Goal: Obtain resource: Download file/media

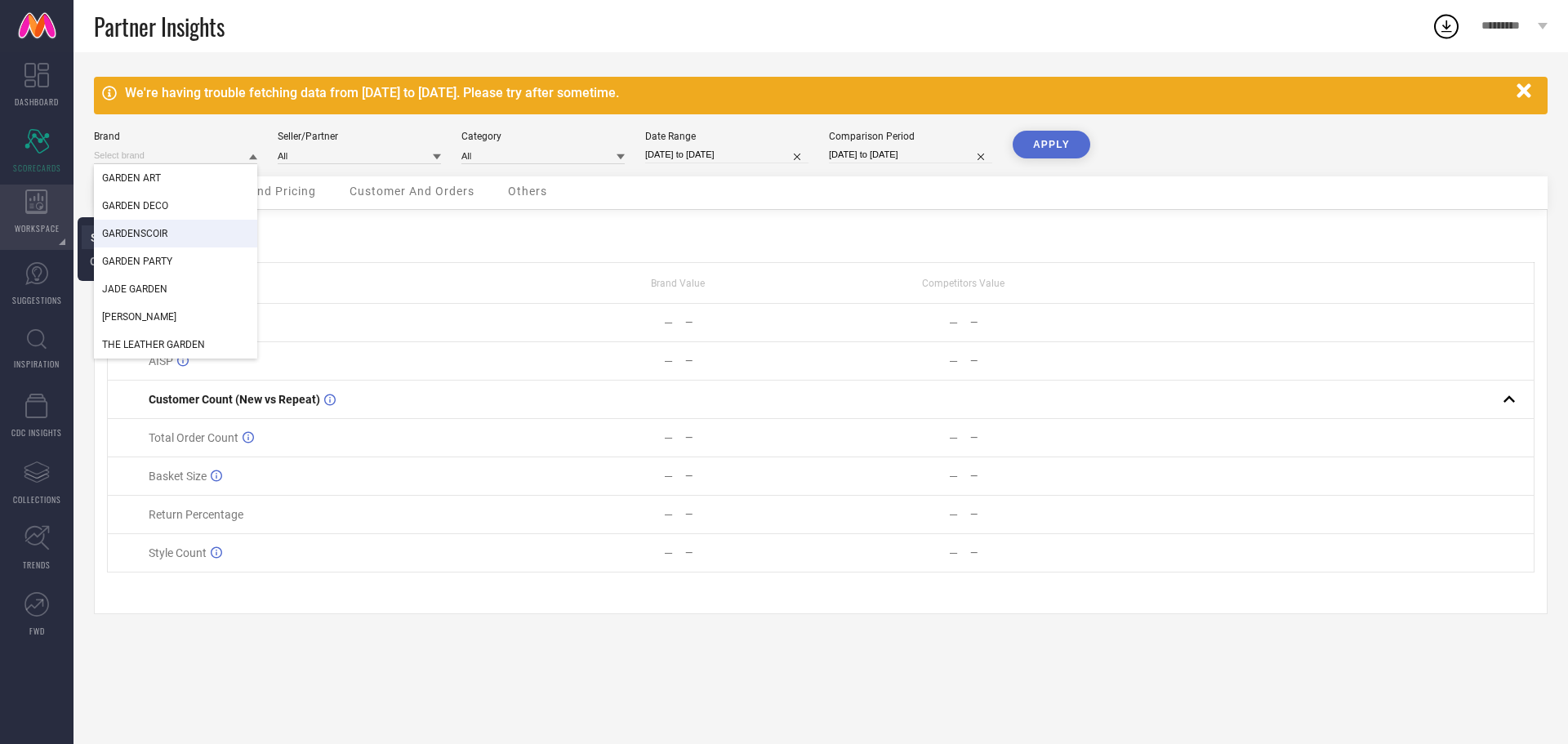
click at [84, 235] on li "System Workspace" at bounding box center [139, 237] width 116 height 24
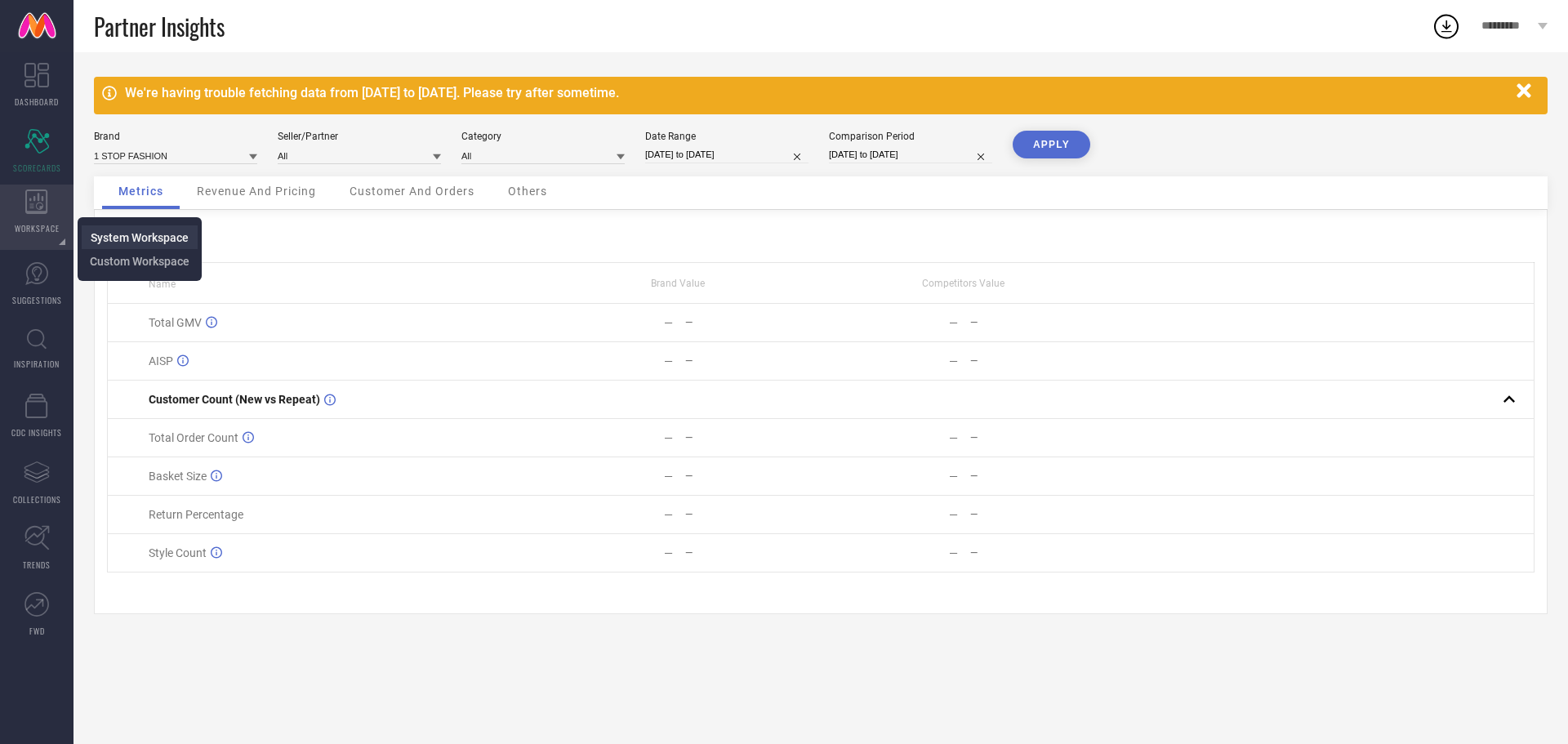
click at [117, 237] on span "System Workspace" at bounding box center [139, 238] width 98 height 13
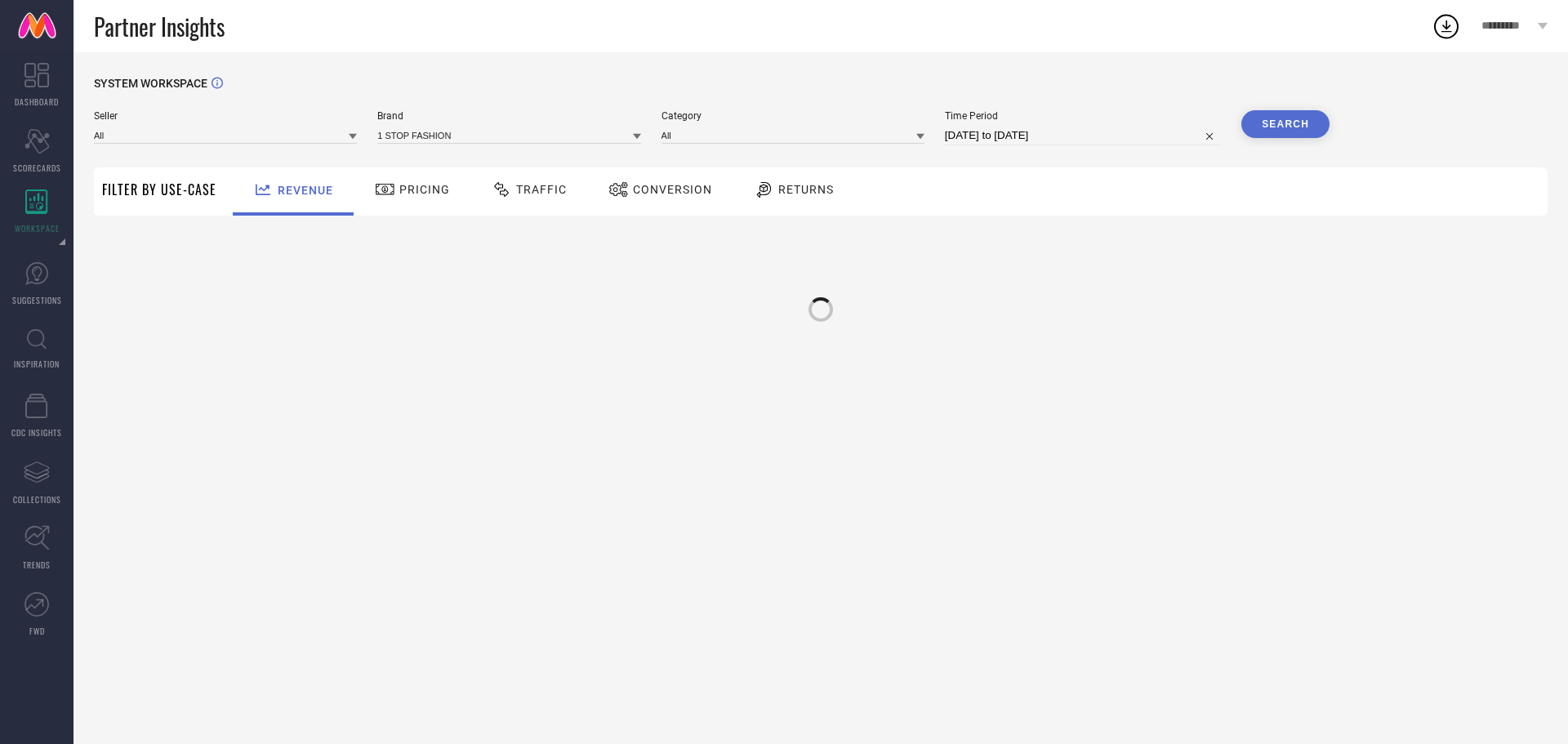
type input "All"
type input "1 STOP FASHION"
type input "All"
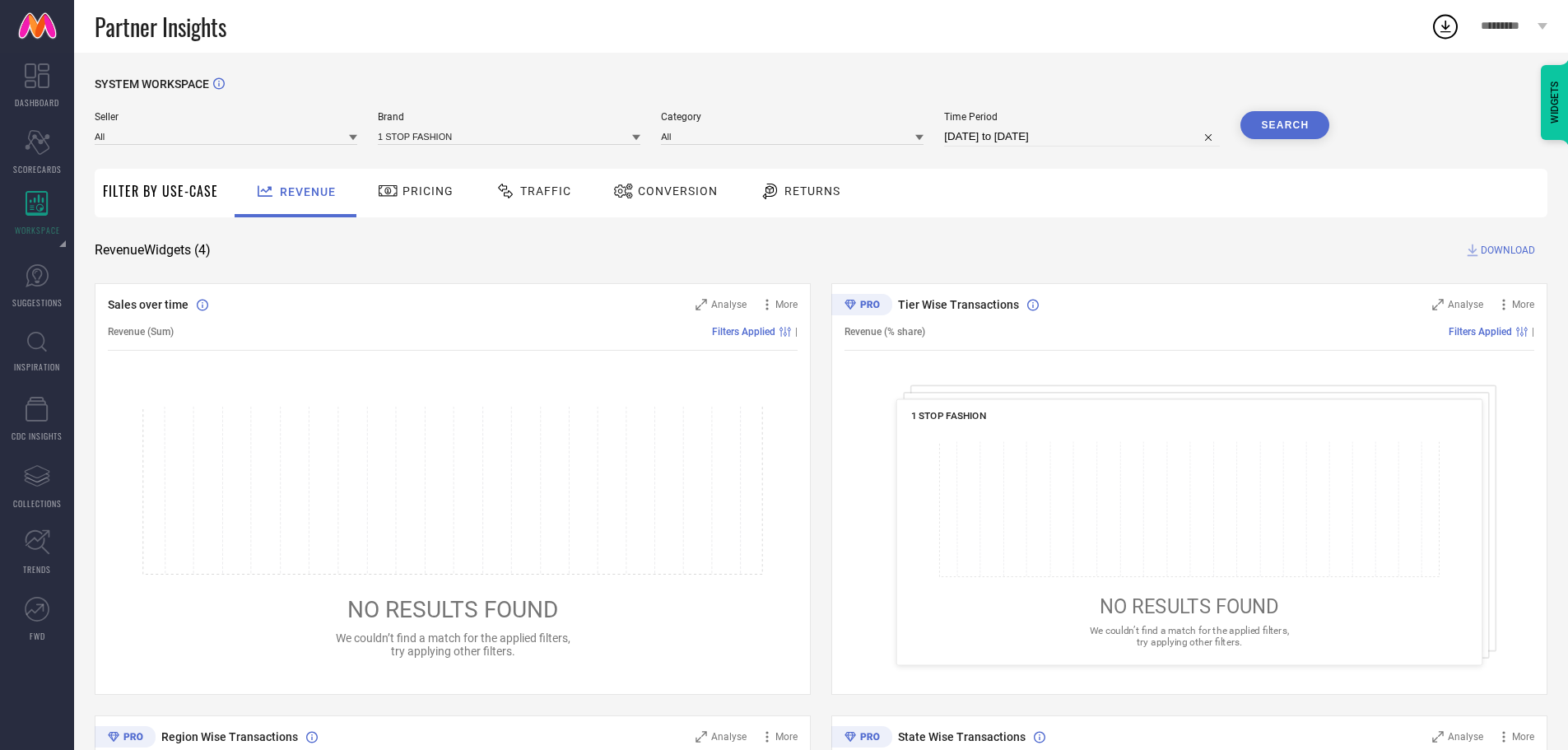
click at [446, 128] on div "1 STOP FASHION" at bounding box center [508, 135] width 262 height 18
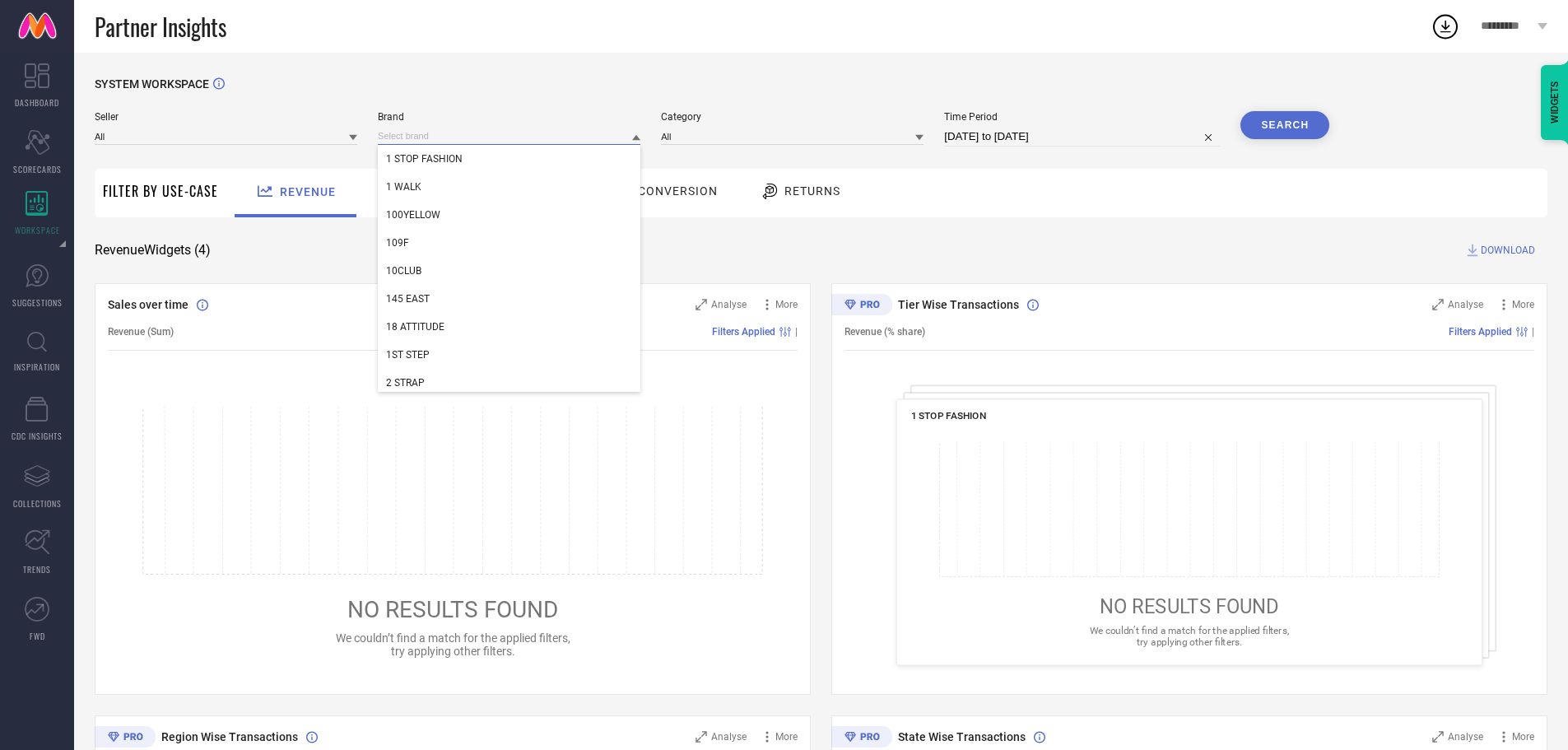
click at [445, 134] on input at bounding box center [508, 136] width 262 height 17
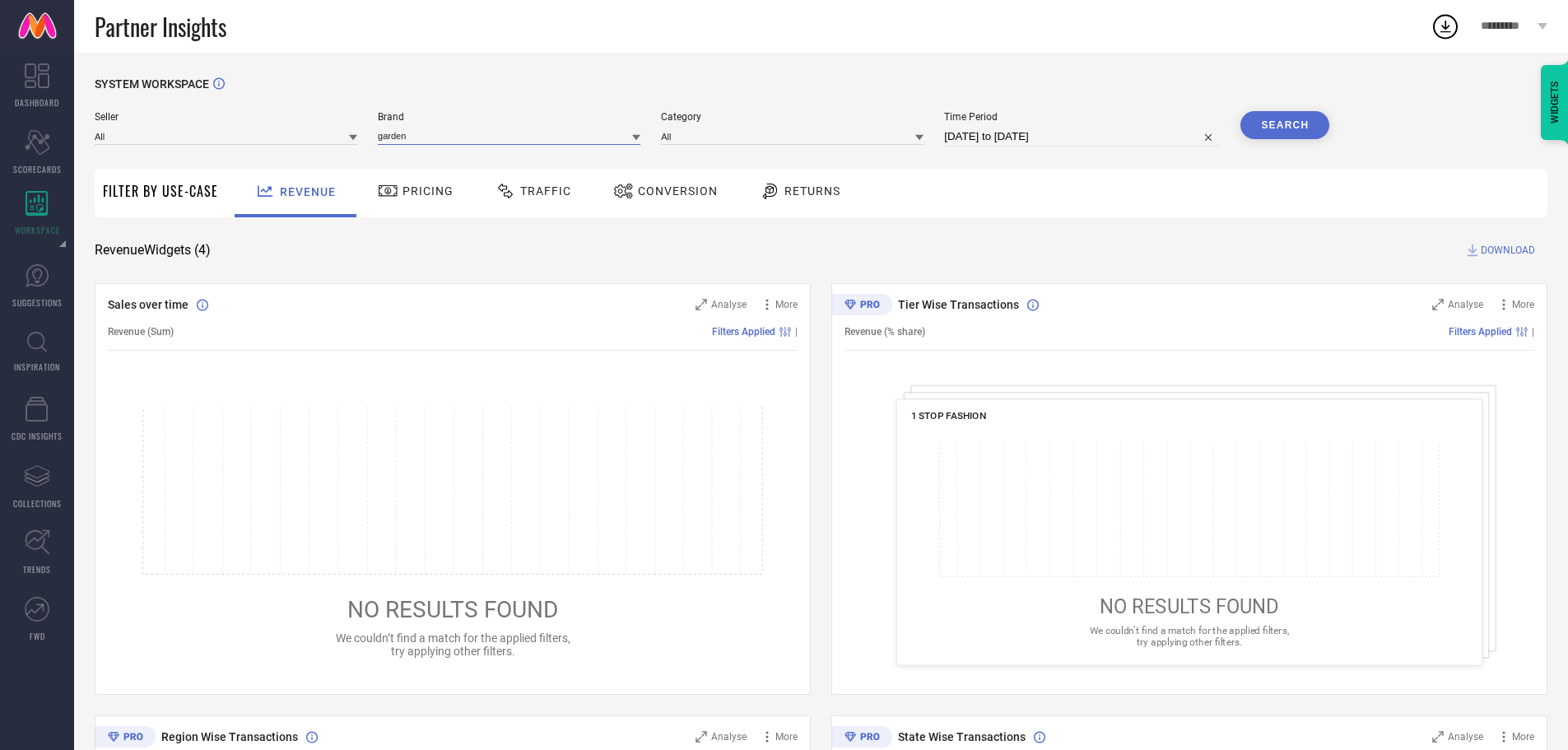
type input "garden"
click at [639, 138] on icon at bounding box center [636, 137] width 9 height 6
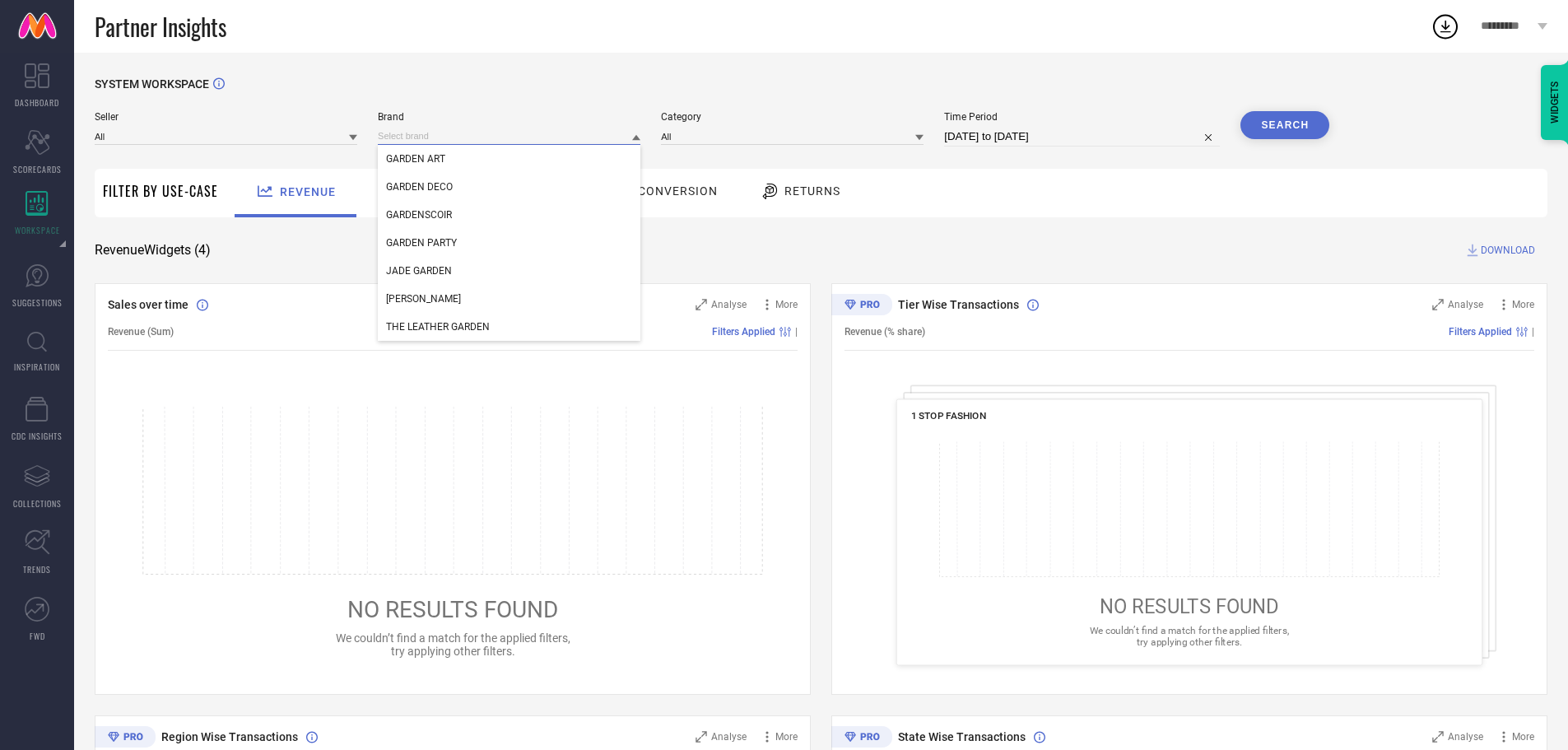
drag, startPoint x: 527, startPoint y: 138, endPoint x: 28, endPoint y: -14, distance: 521.6
click at [28, 0] on html "Partner Insights ********* DASHBOARD Scorecard SCORECARDS WORKSPACE System Work…" at bounding box center [784, 375] width 1568 height 750
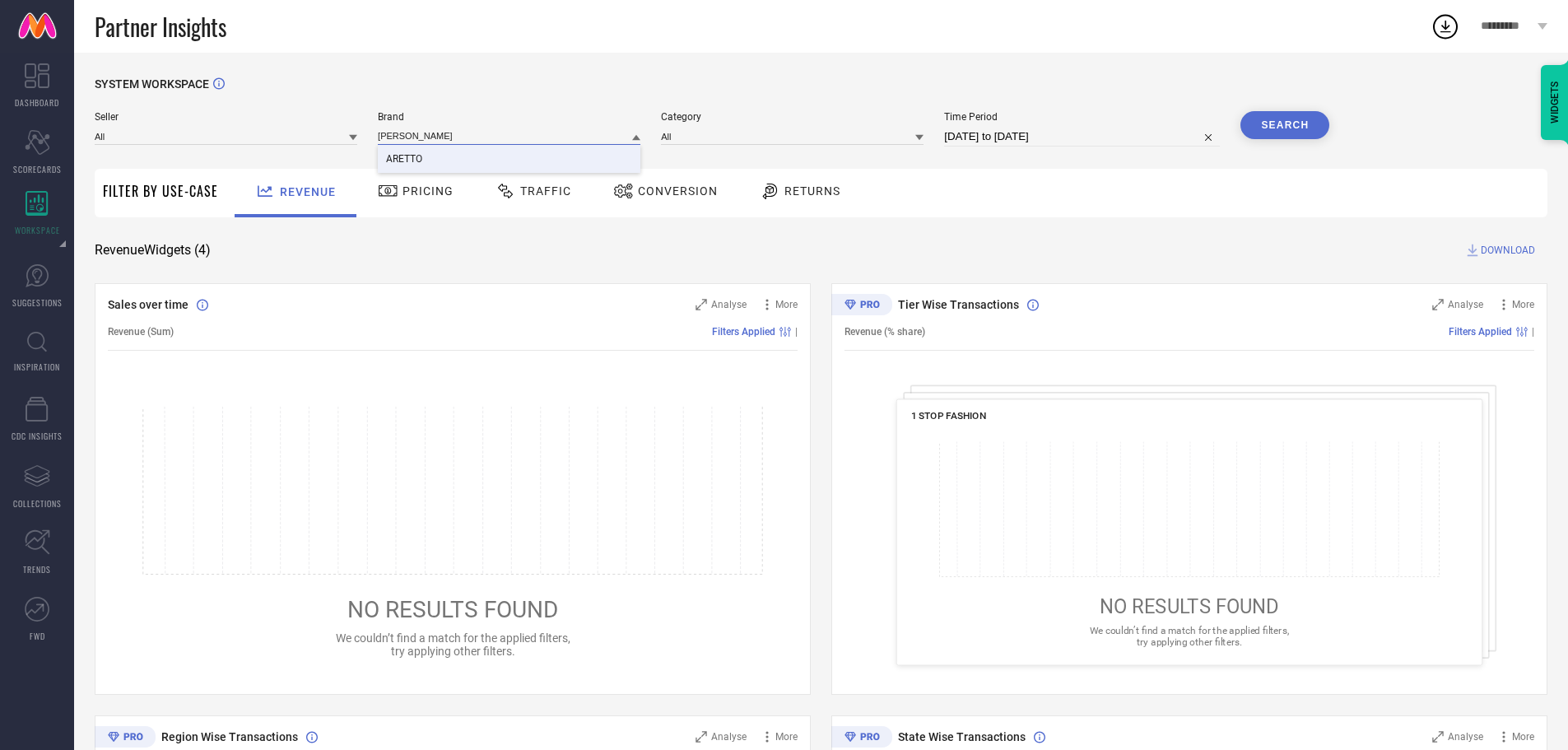
type input "[PERSON_NAME]"
click at [476, 161] on div "ARETTO" at bounding box center [508, 159] width 262 height 28
click at [707, 145] on input at bounding box center [792, 136] width 262 height 17
click at [691, 131] on input at bounding box center [792, 136] width 262 height 17
click at [685, 167] on div "All" at bounding box center [792, 159] width 262 height 28
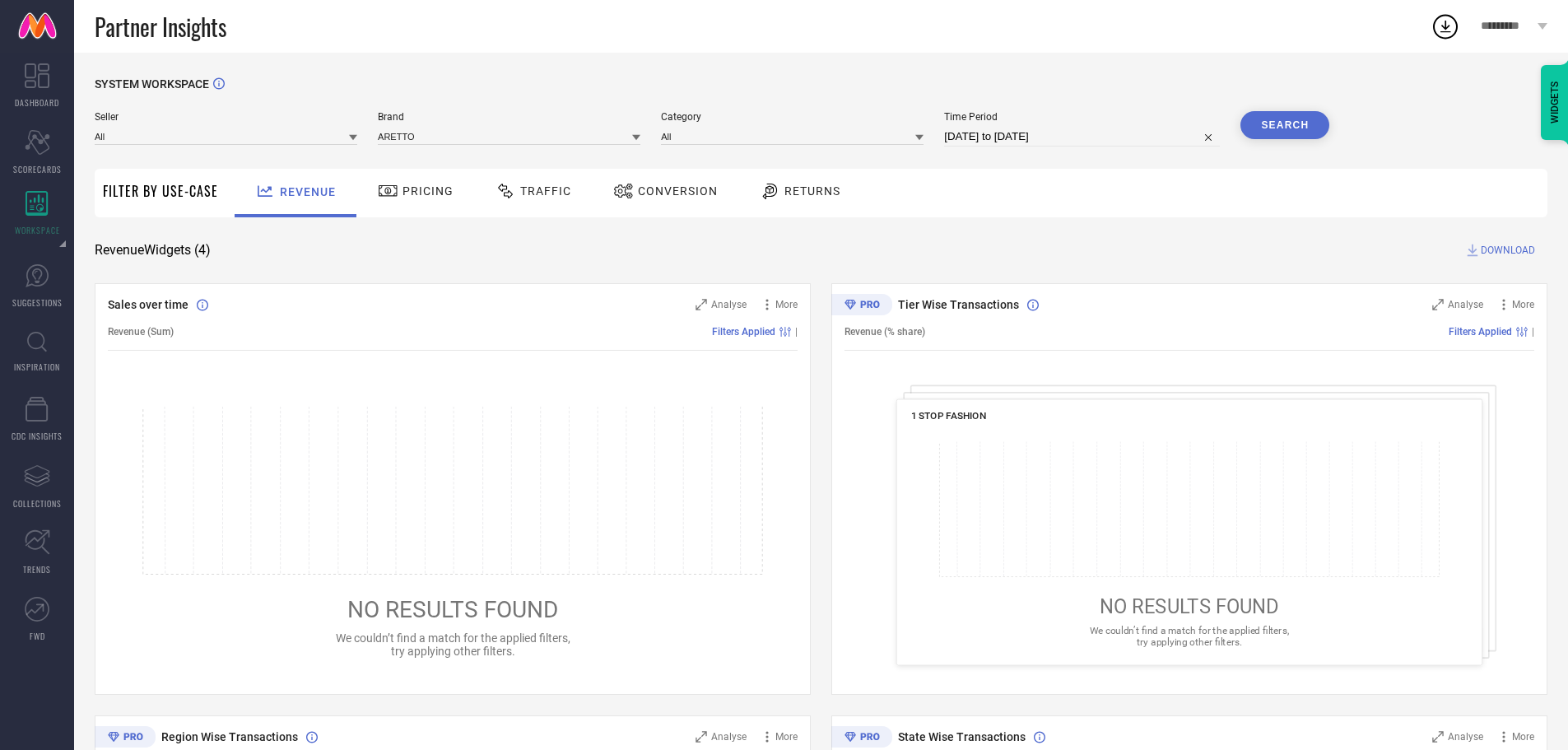
select select "7"
select select "2025"
select select "8"
select select "2025"
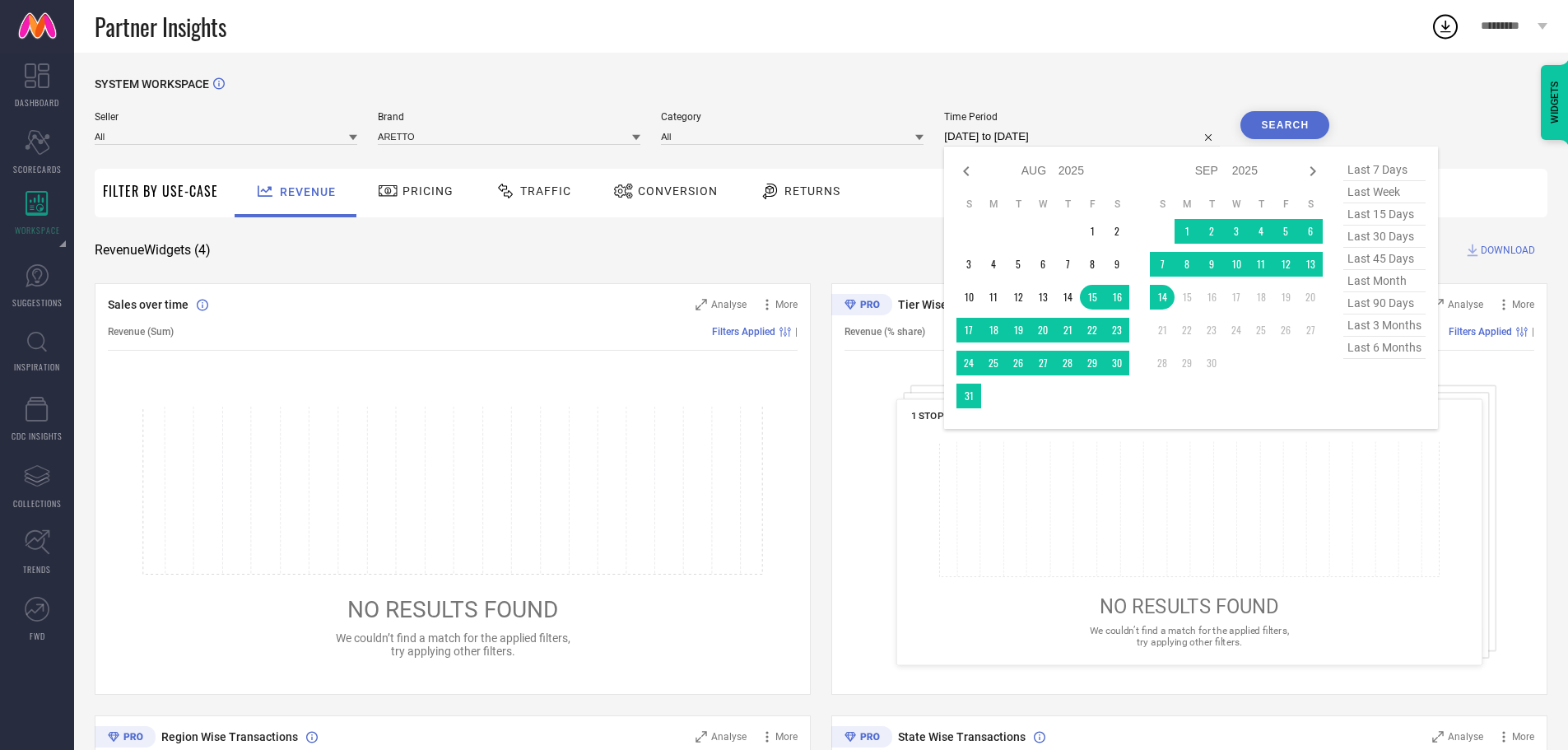
click at [965, 135] on input "[DATE] to [DATE]" at bounding box center [1081, 136] width 276 height 19
click at [1389, 348] on span "last 6 months" at bounding box center [1384, 347] width 82 height 22
type input "[DATE] to [DATE]"
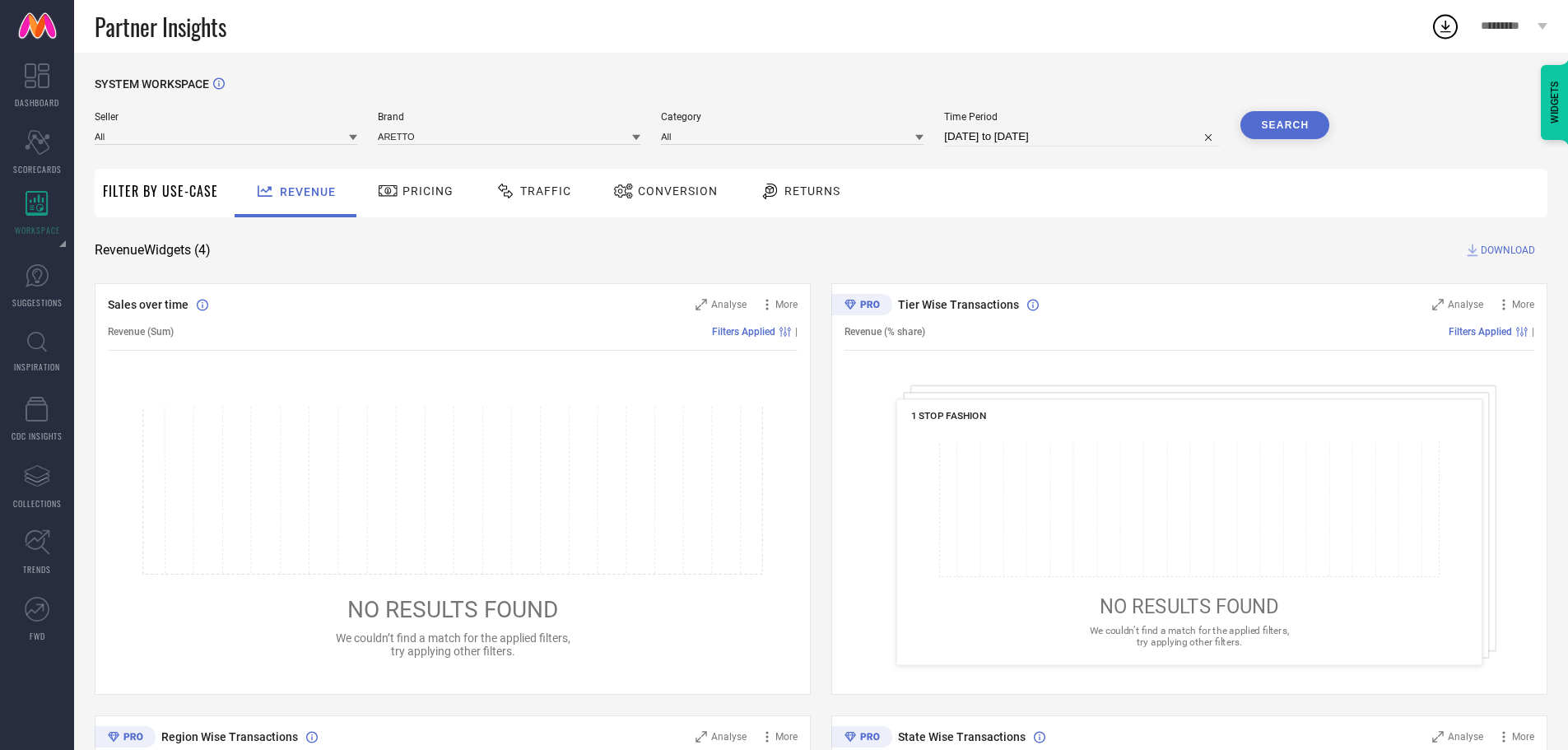
click at [1274, 135] on button "Search" at bounding box center [1285, 125] width 89 height 28
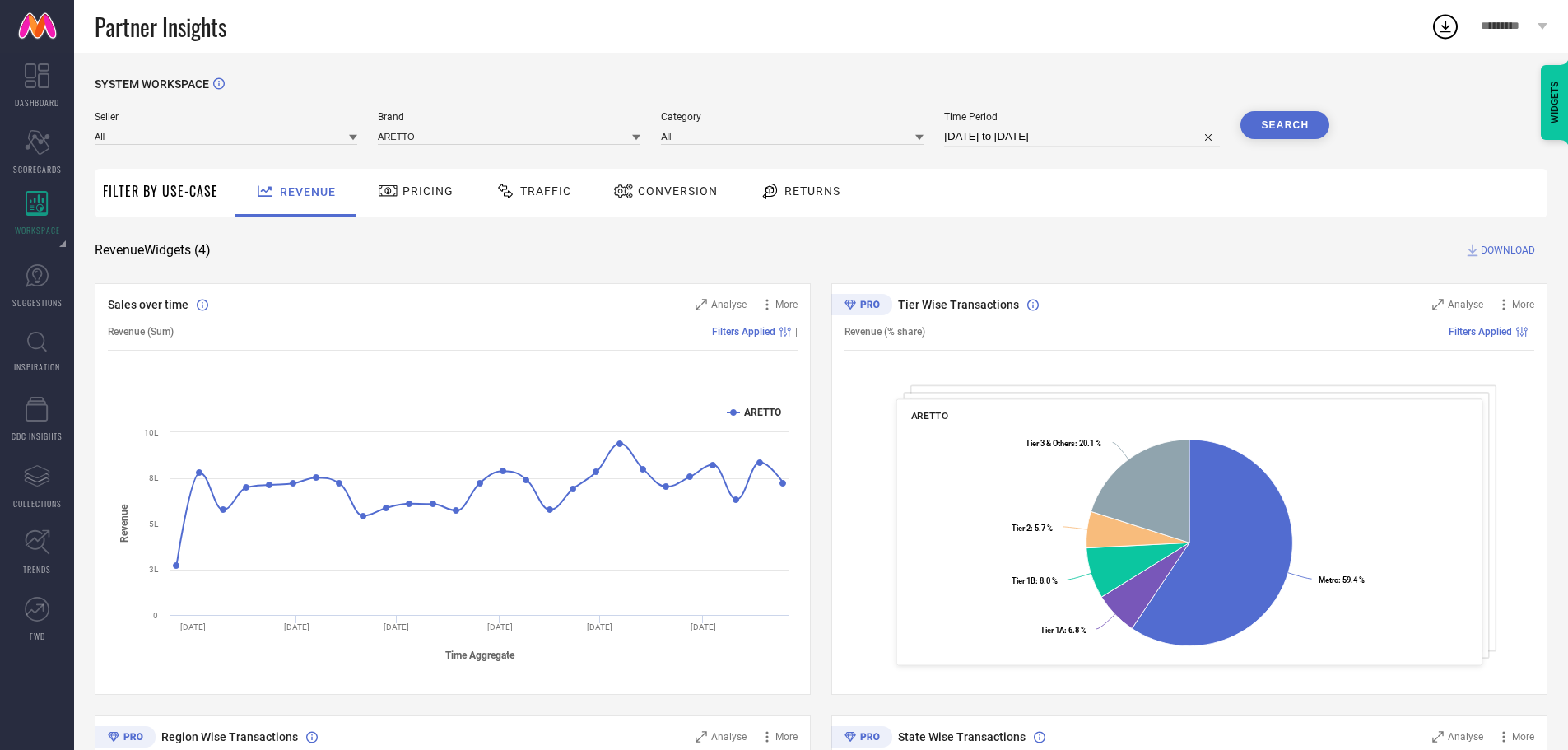
click at [1510, 251] on span "DOWNLOAD" at bounding box center [1508, 250] width 54 height 16
drag, startPoint x: 558, startPoint y: 232, endPoint x: 449, endPoint y: 193, distance: 115.8
click at [449, 193] on div "SYSTEM WORKSPACE Seller All Brand ARETTO Category All Time Period [DATE] to [DA…" at bounding box center [821, 602] width 1453 height 1049
click at [420, 186] on span "Pricing" at bounding box center [428, 191] width 51 height 14
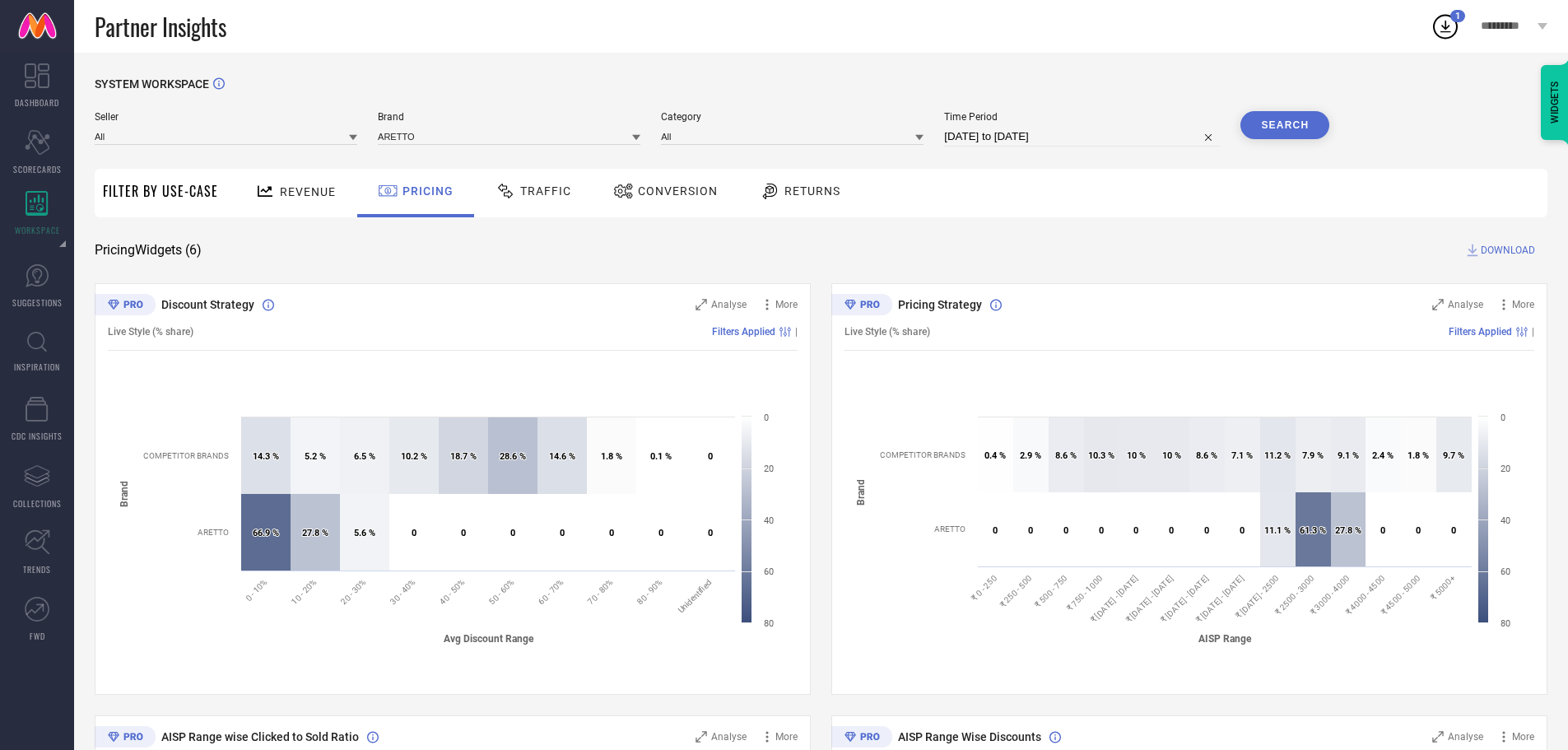
click at [1503, 245] on span "DOWNLOAD" at bounding box center [1508, 250] width 54 height 16
drag, startPoint x: 846, startPoint y: 231, endPoint x: 503, endPoint y: 200, distance: 344.4
click at [536, 196] on span "Traffic" at bounding box center [545, 191] width 51 height 14
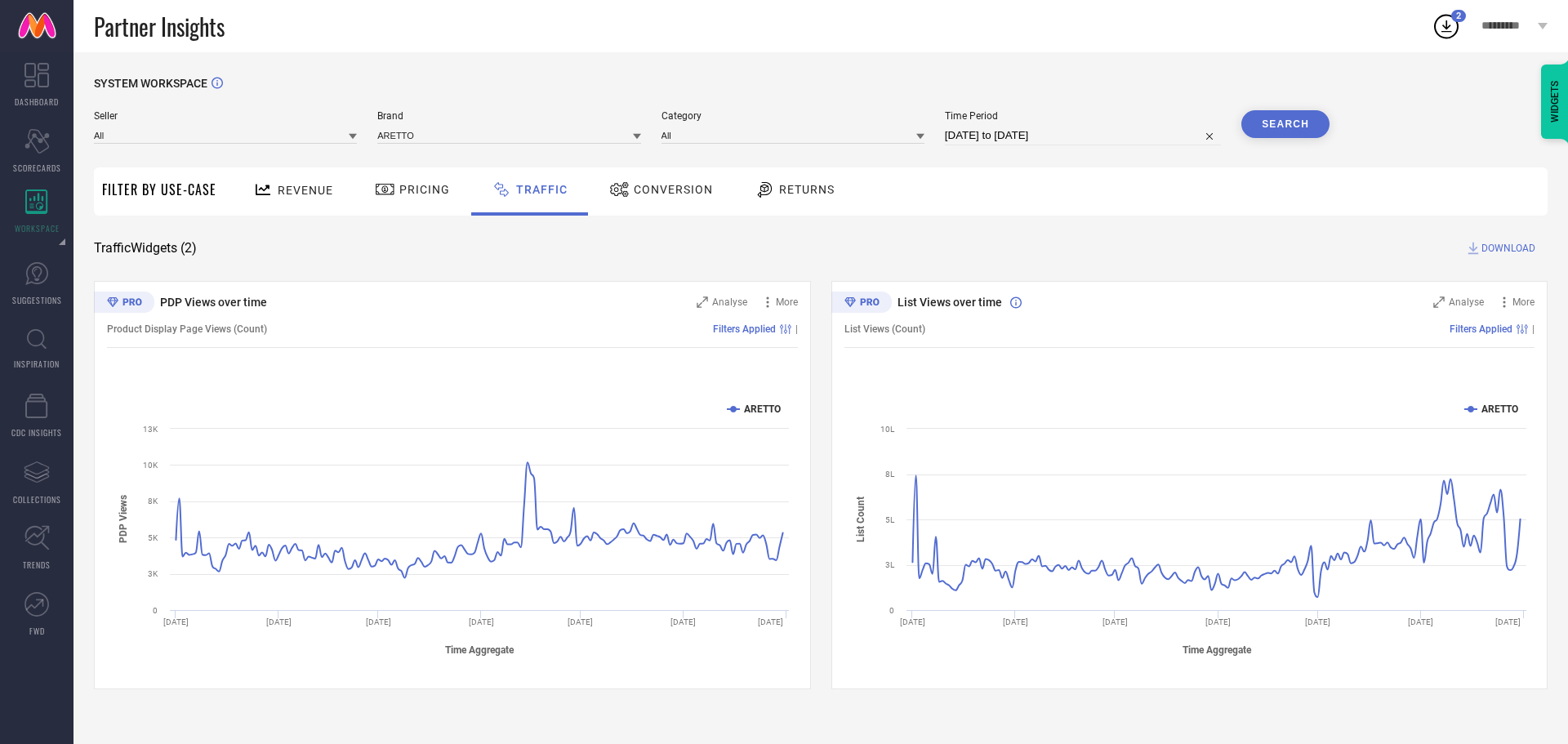
click at [1242, 243] on div "Traffic Widgets ( 2 ) DOWNLOAD" at bounding box center [821, 248] width 1454 height 16
click at [1487, 242] on span "DOWNLOAD" at bounding box center [1508, 248] width 54 height 16
click at [647, 200] on div "Conversion" at bounding box center [661, 189] width 112 height 28
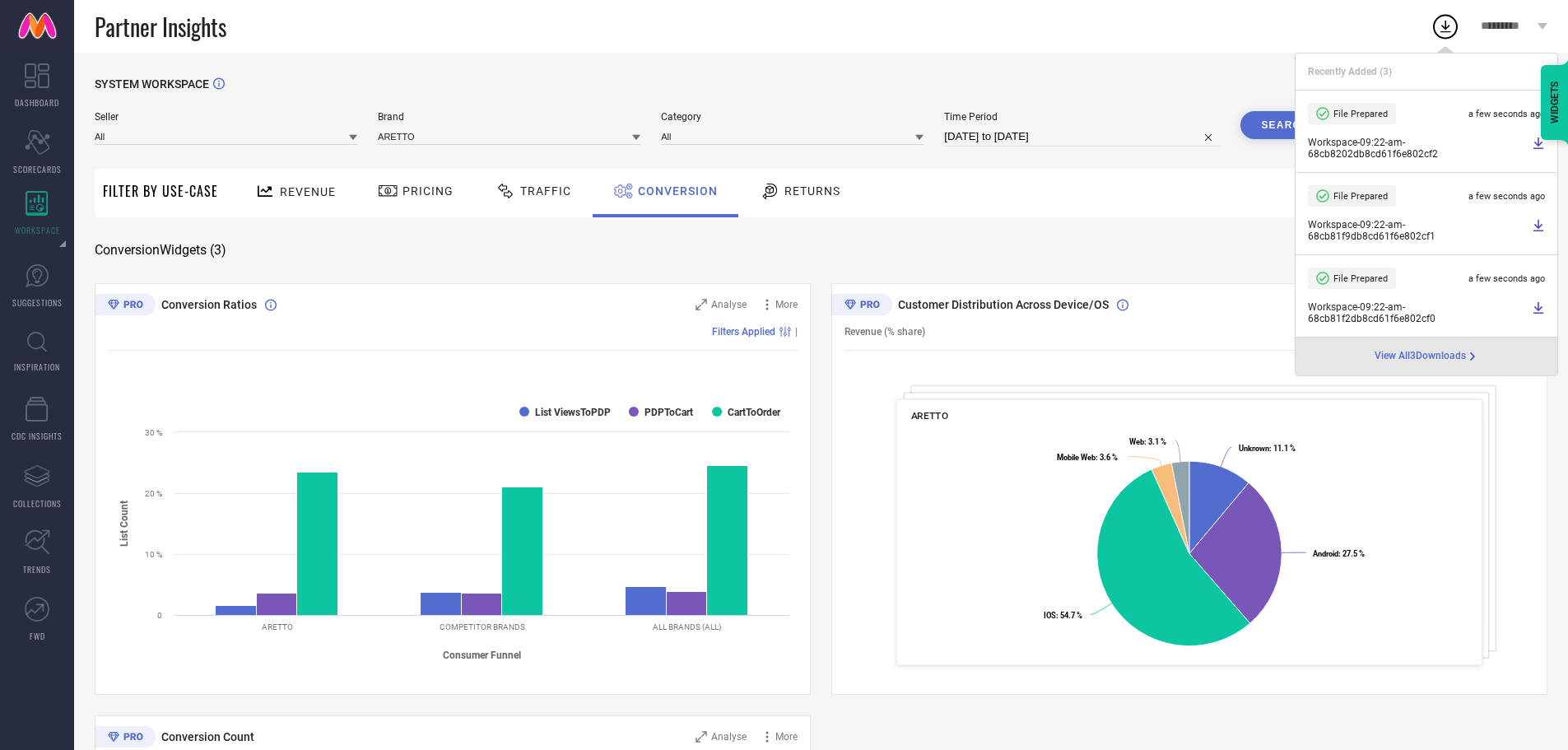
click at [956, 187] on div "Revenue Pricing Traffic Conversion Returns" at bounding box center [887, 193] width 1321 height 48
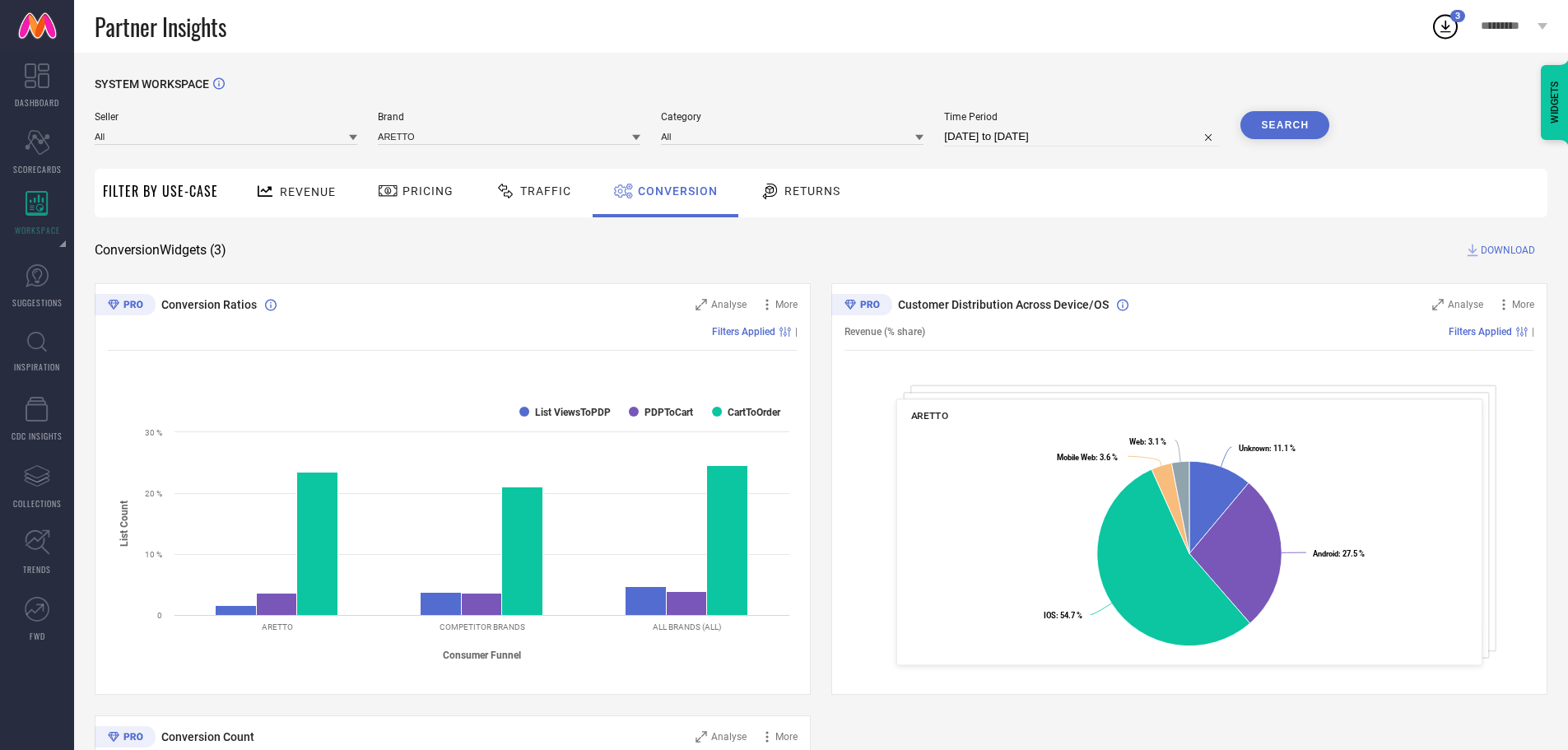
click at [1489, 250] on span "DOWNLOAD" at bounding box center [1508, 250] width 54 height 16
click at [1151, 59] on div "SYSTEM WORKSPACE Seller All Brand ARETTO Category All Time Period [DATE] to [DA…" at bounding box center [821, 601] width 1493 height 1098
